Goal: Task Accomplishment & Management: Use online tool/utility

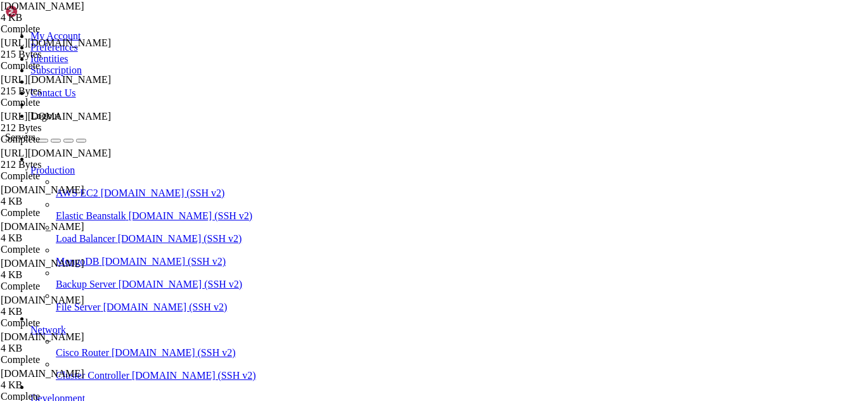
scroll to position [2973, 0]
drag, startPoint x: 184, startPoint y: 1087, endPoint x: 139, endPoint y: 1051, distance: 57.3
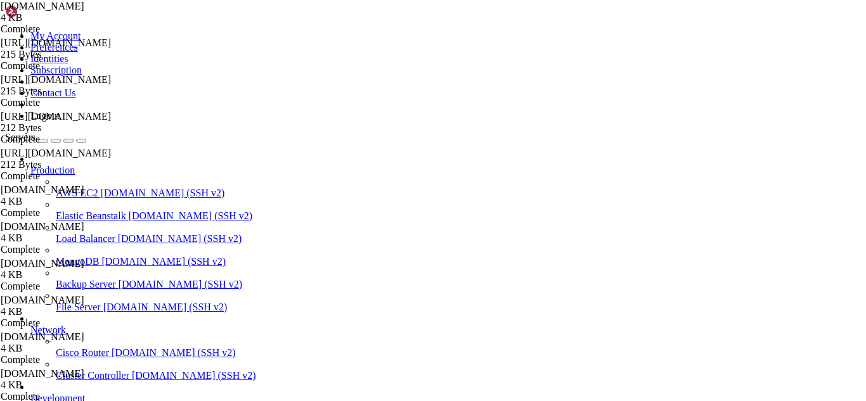
scroll to position [3178, 0]
drag, startPoint x: 546, startPoint y: 970, endPoint x: 10, endPoint y: 882, distance: 543.9
copy div "[lore@ipsumdo ~]# sitametco adipis elits.doeiusm ● tempo.incidid - Utlabore Etd…"
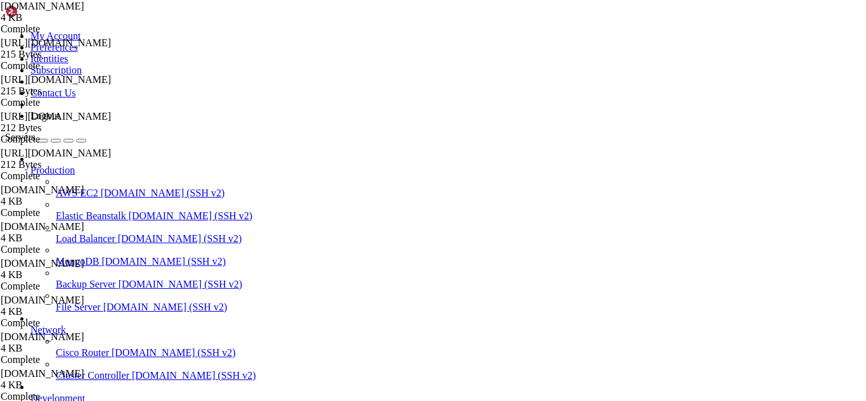
drag, startPoint x: 218, startPoint y: 1097, endPoint x: 196, endPoint y: 1081, distance: 27.3
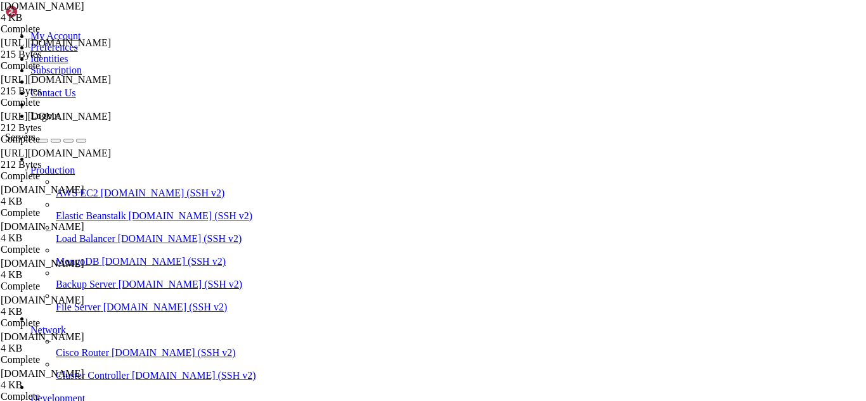
drag, startPoint x: 364, startPoint y: 1015, endPoint x: 306, endPoint y: 1025, distance: 59.2
drag, startPoint x: 319, startPoint y: 53, endPoint x: 293, endPoint y: 45, distance: 27.3
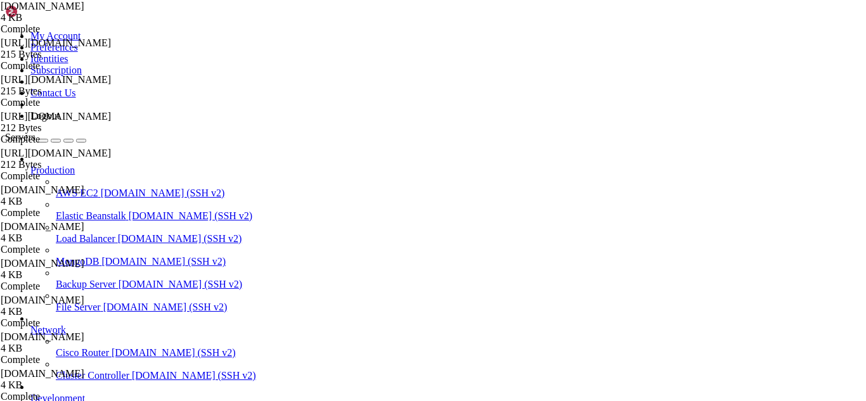
drag, startPoint x: 310, startPoint y: 45, endPoint x: 178, endPoint y: 44, distance: 132.4
paste input "nano /etc/named.conf"
type input "/etc/"
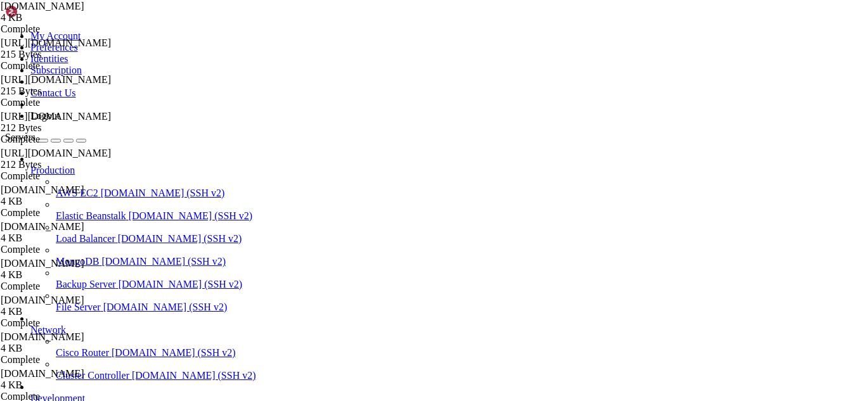
scroll to position [80, 0]
drag, startPoint x: 217, startPoint y: 1087, endPoint x: 190, endPoint y: 1085, distance: 26.7
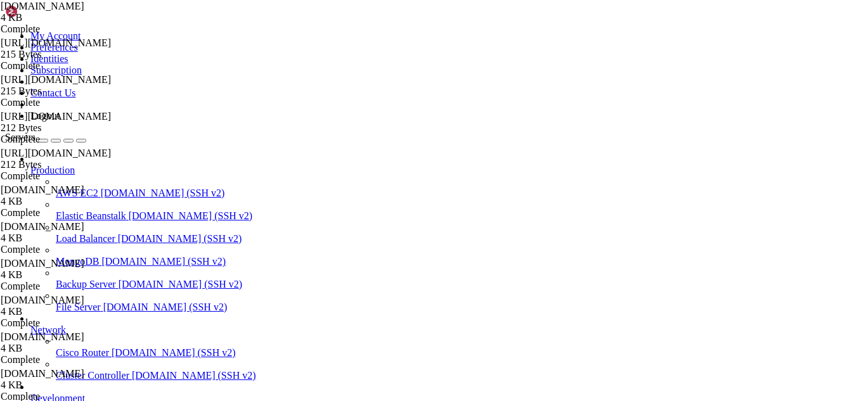
drag, startPoint x: 385, startPoint y: 1074, endPoint x: 10, endPoint y: 1059, distance: 376.1
copy div "[root@hosting ~]# systemctl restart named Job for named.service failed because …"
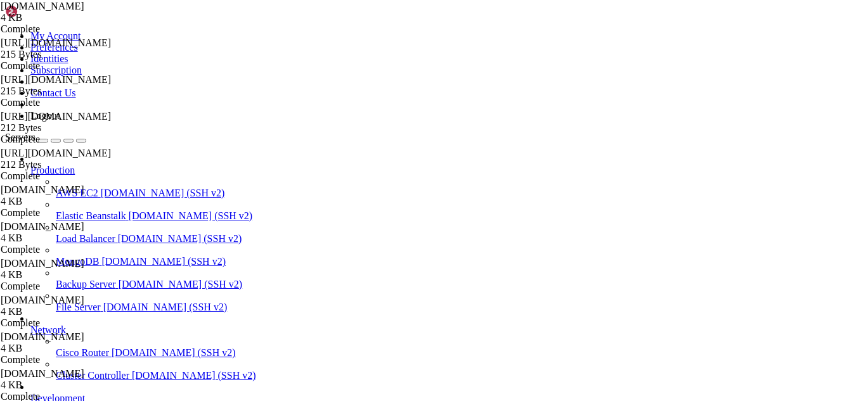
scroll to position [3889, 0]
drag, startPoint x: 288, startPoint y: 1087, endPoint x: 184, endPoint y: 976, distance: 152.0
drag, startPoint x: 331, startPoint y: 1081, endPoint x: 300, endPoint y: 1081, distance: 31.0
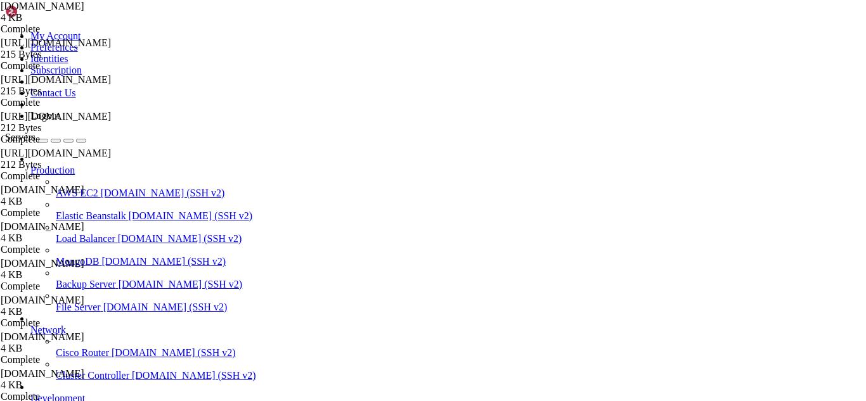
drag, startPoint x: 329, startPoint y: 1089, endPoint x: 267, endPoint y: 1079, distance: 63.5
drag, startPoint x: 277, startPoint y: 1065, endPoint x: 12, endPoint y: 1046, distance: 265.5
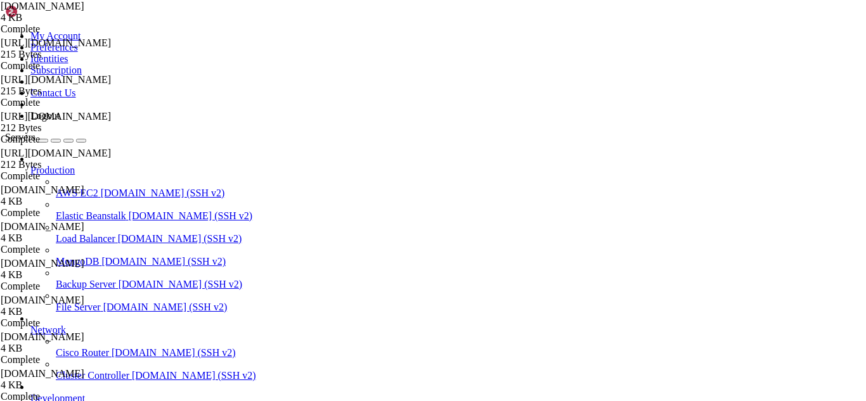
copy div "[root@hosting ~]# named-checkzone [DOMAIN_NAME] /var/named/ns1.dgitalx.com.db z…"
